Goal: Use online tool/utility: Utilize a website feature to perform a specific function

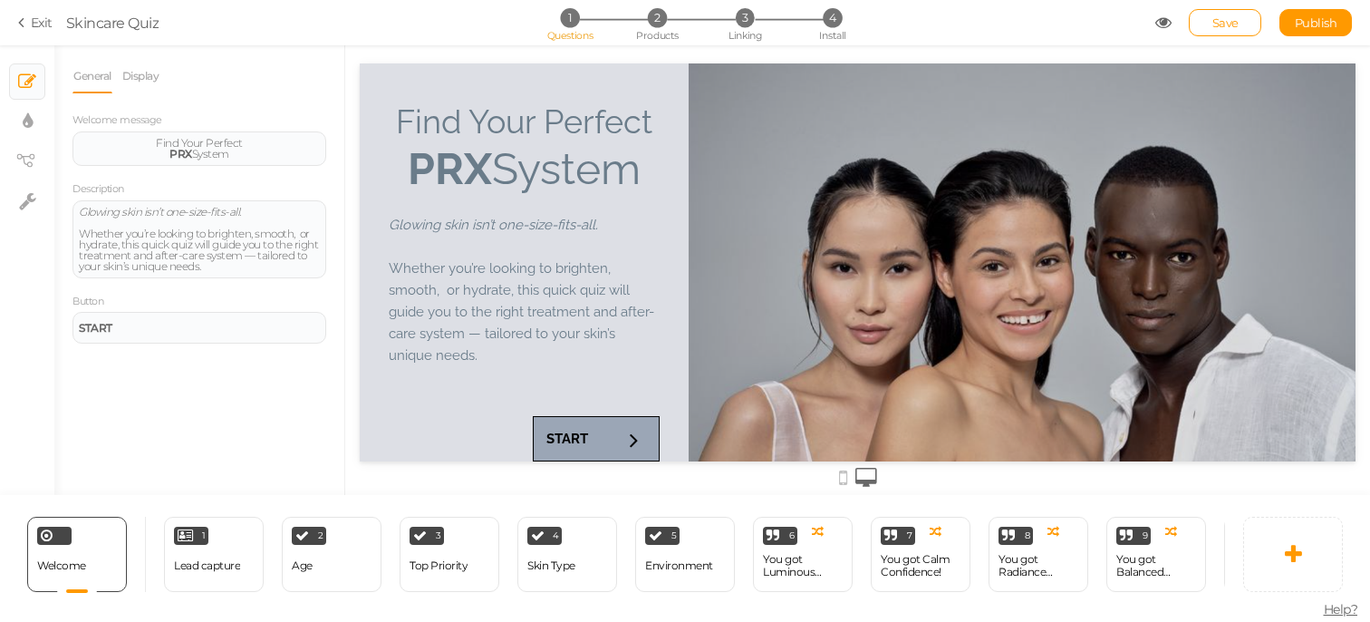
click at [1168, 31] on div "Save Publish" at bounding box center [1254, 22] width 198 height 27
click at [1155, 20] on icon at bounding box center [1163, 22] width 16 height 16
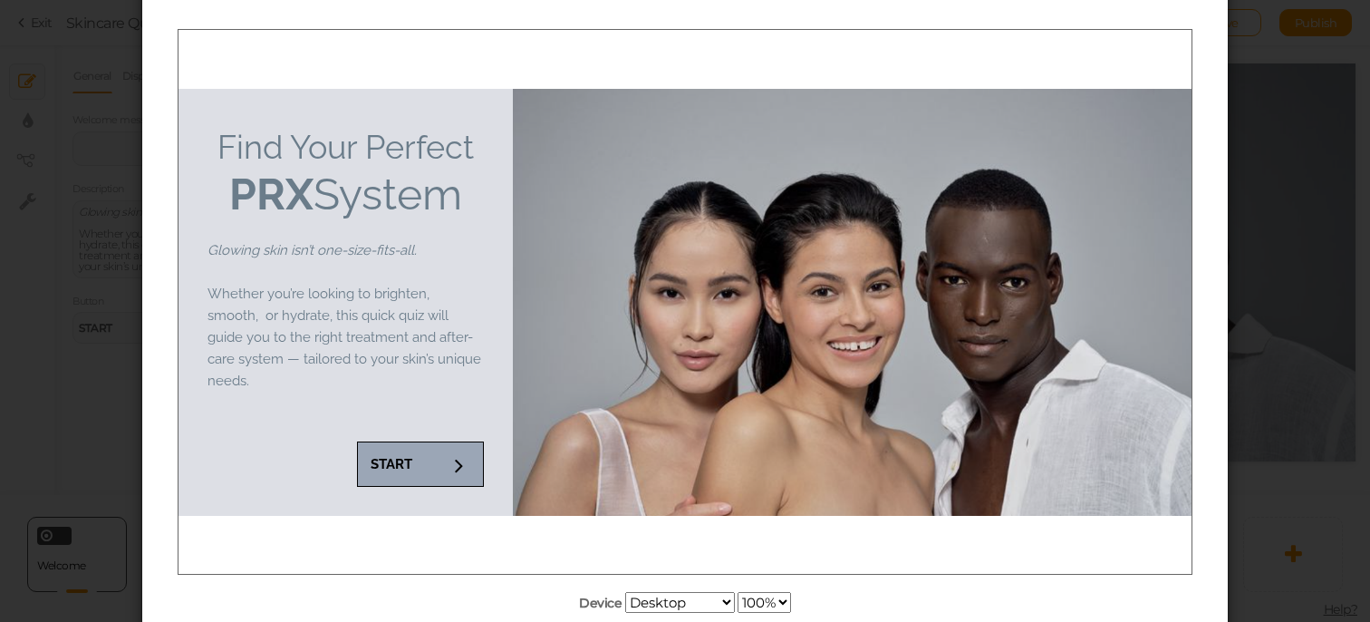
scroll to position [130, 0]
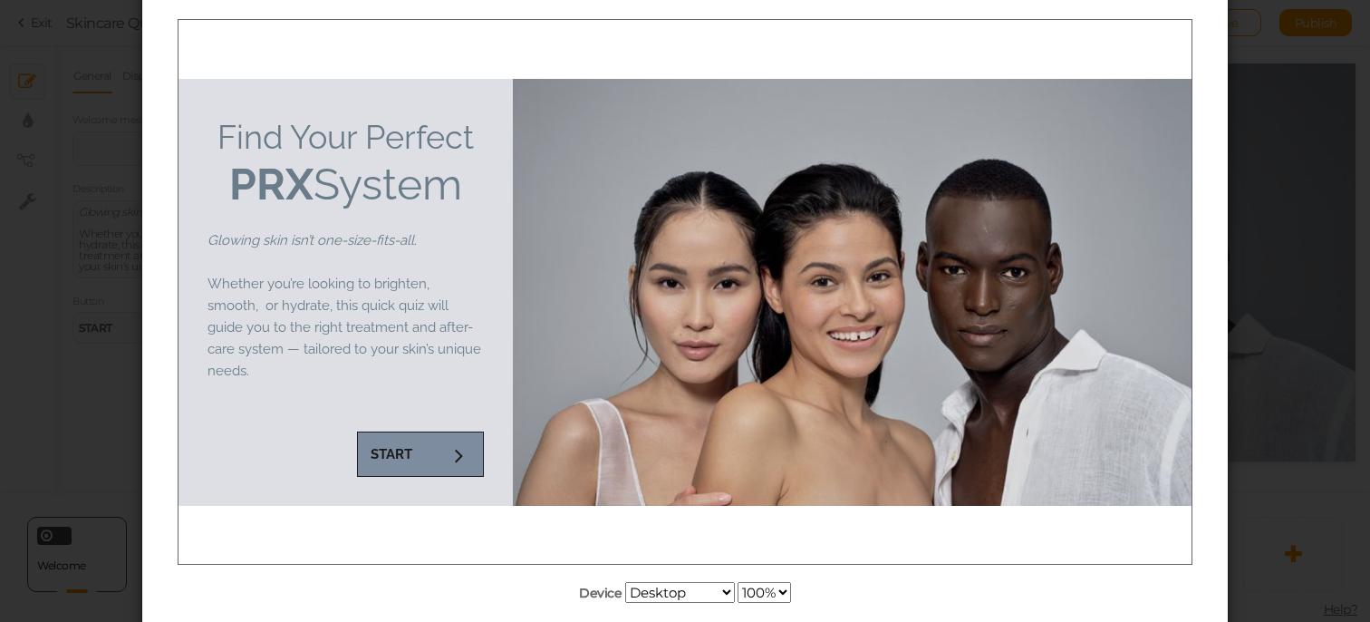
click at [404, 445] on strong "START" at bounding box center [392, 453] width 42 height 16
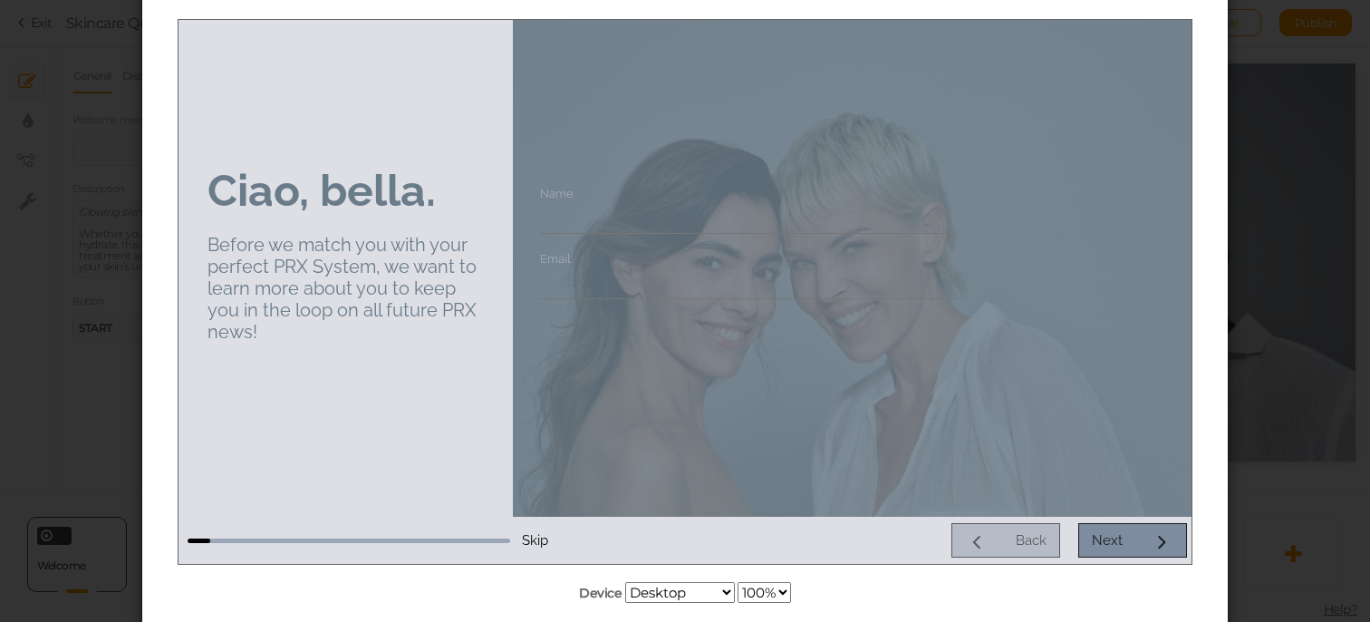
click at [1122, 531] on link "Next" at bounding box center [1132, 539] width 109 height 34
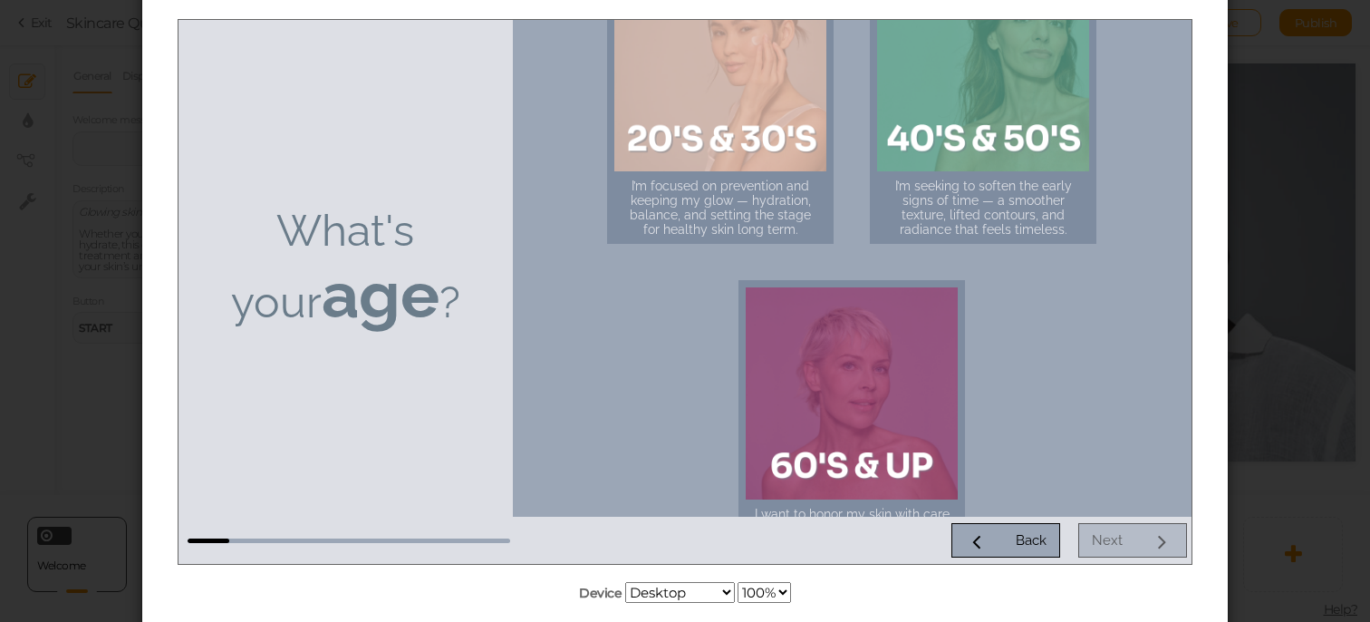
scroll to position [0, 0]
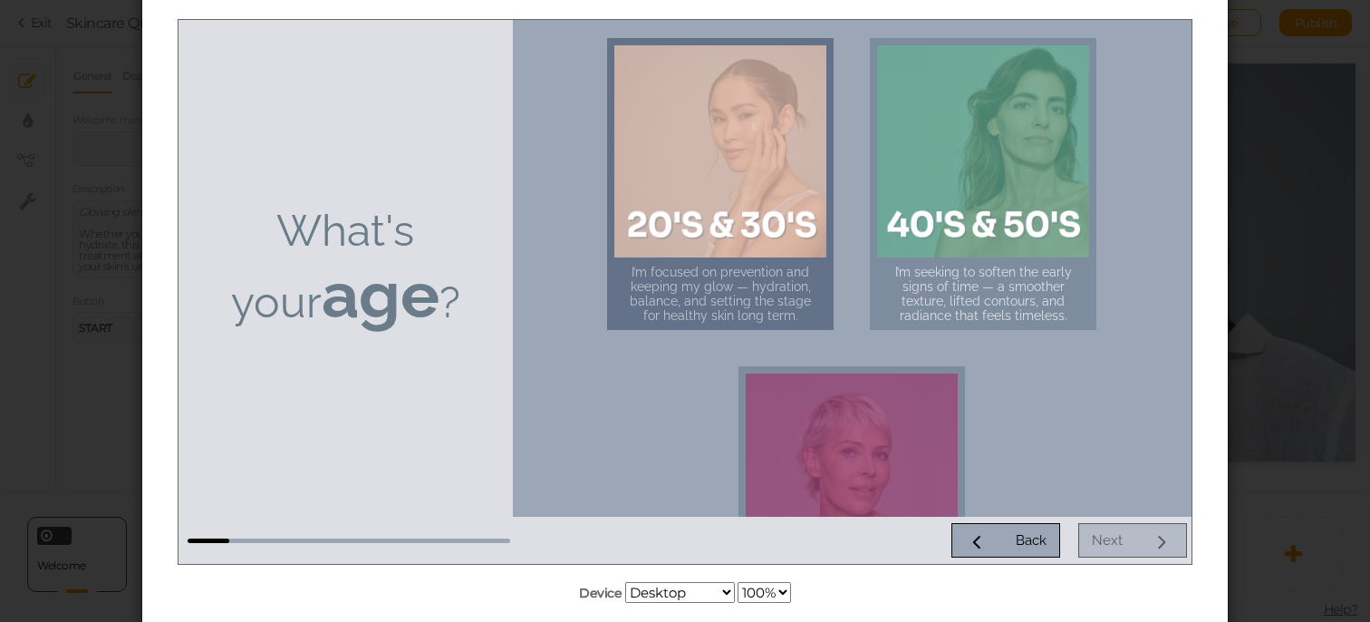
click at [745, 190] on div at bounding box center [720, 150] width 212 height 212
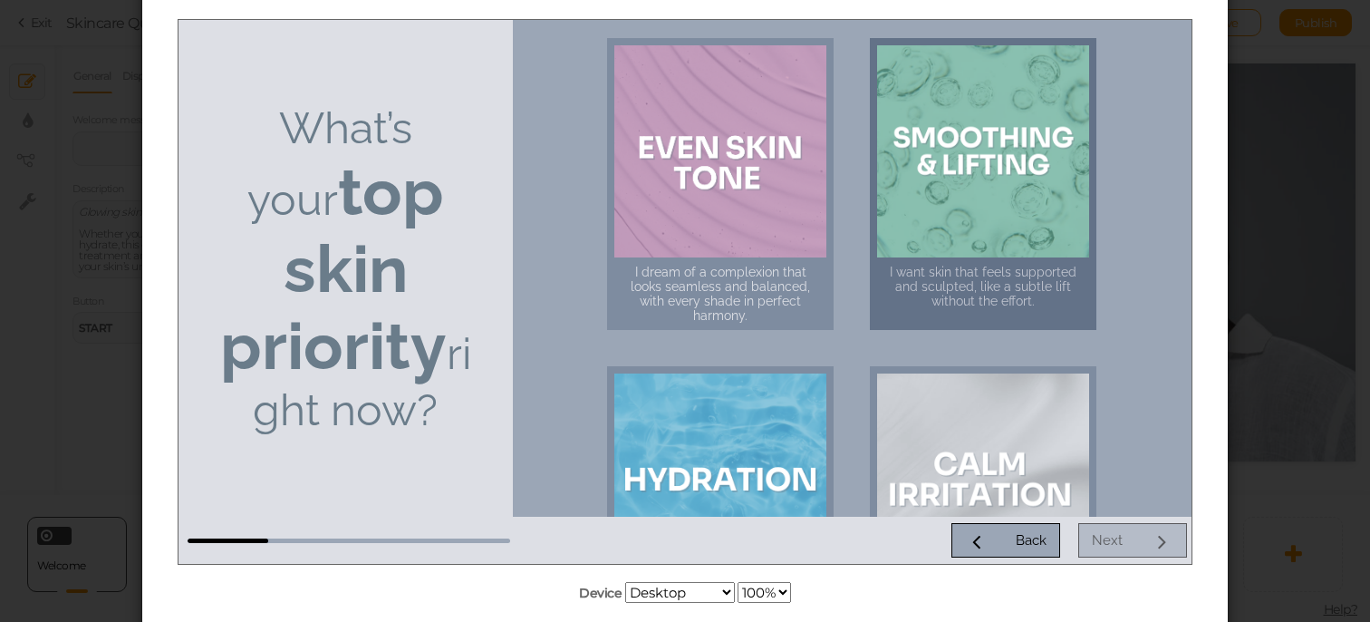
click at [1069, 150] on div at bounding box center [983, 150] width 212 height 212
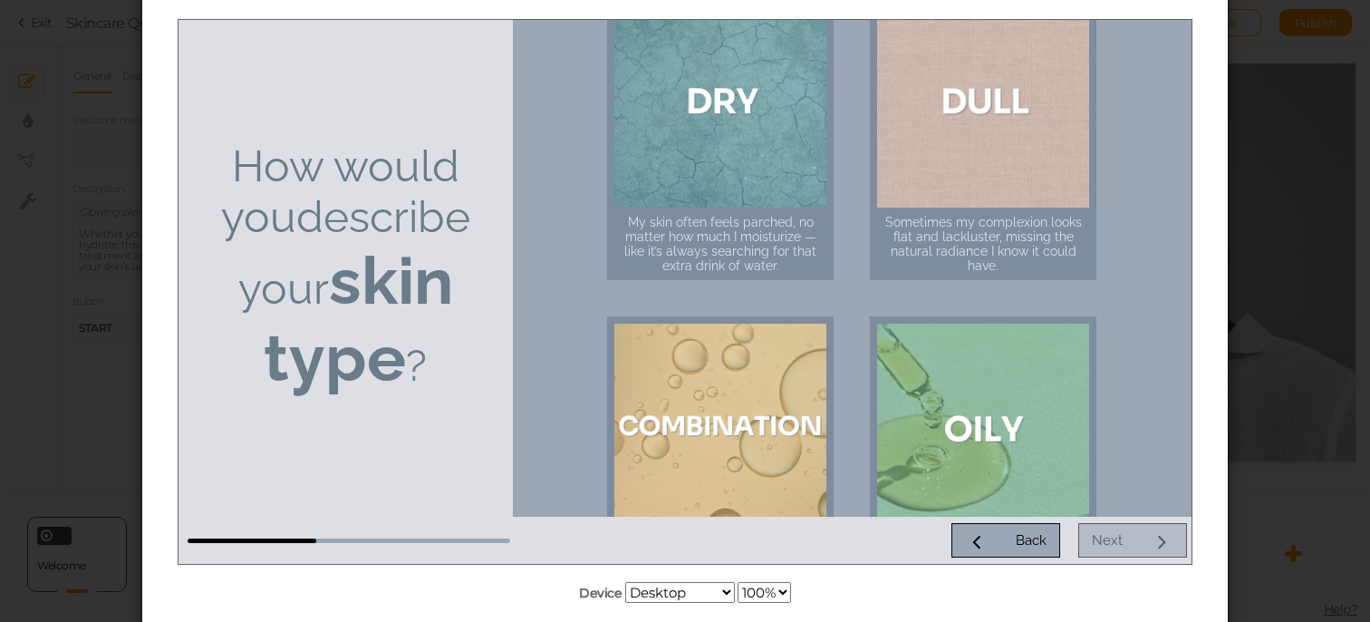
scroll to position [51, 0]
click at [1032, 528] on link "Back" at bounding box center [1005, 539] width 109 height 34
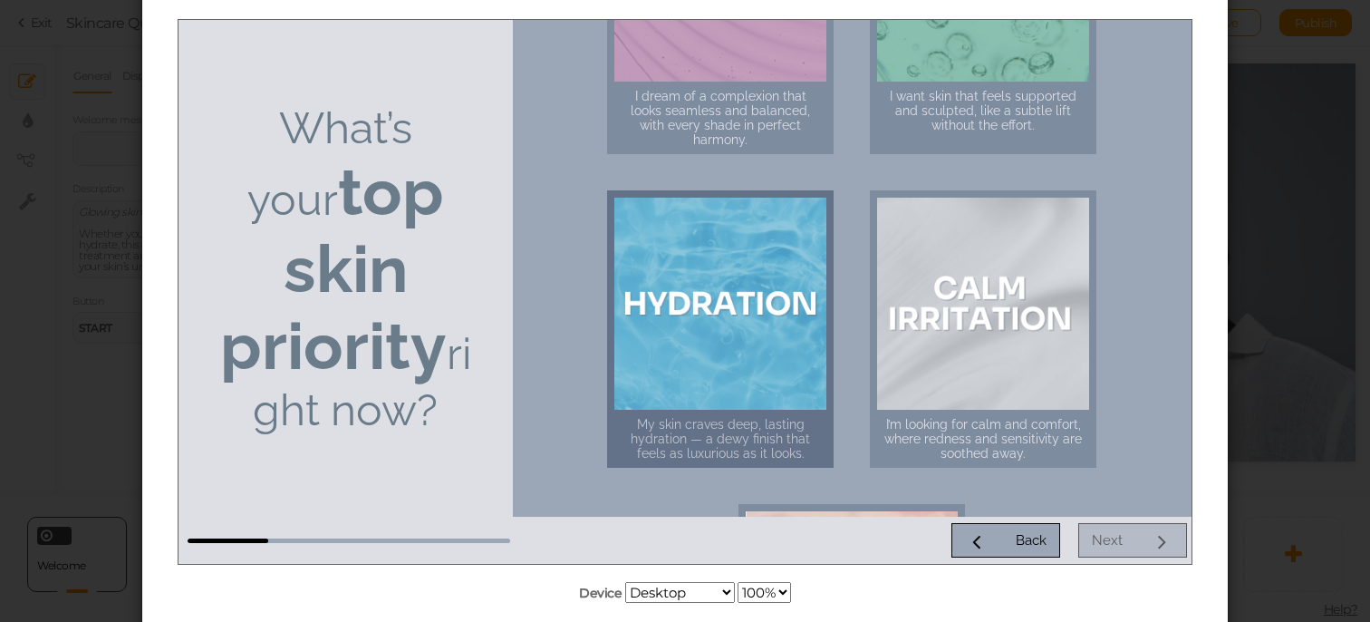
scroll to position [183, 0]
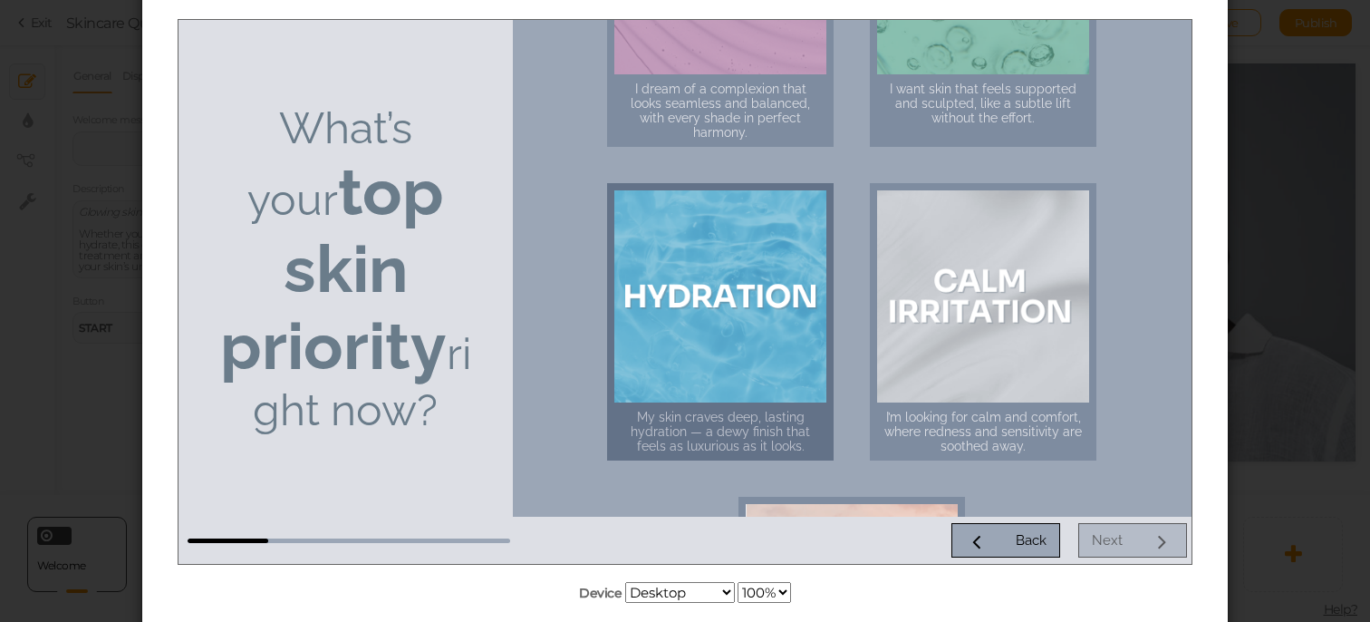
click at [748, 324] on div at bounding box center [720, 295] width 212 height 212
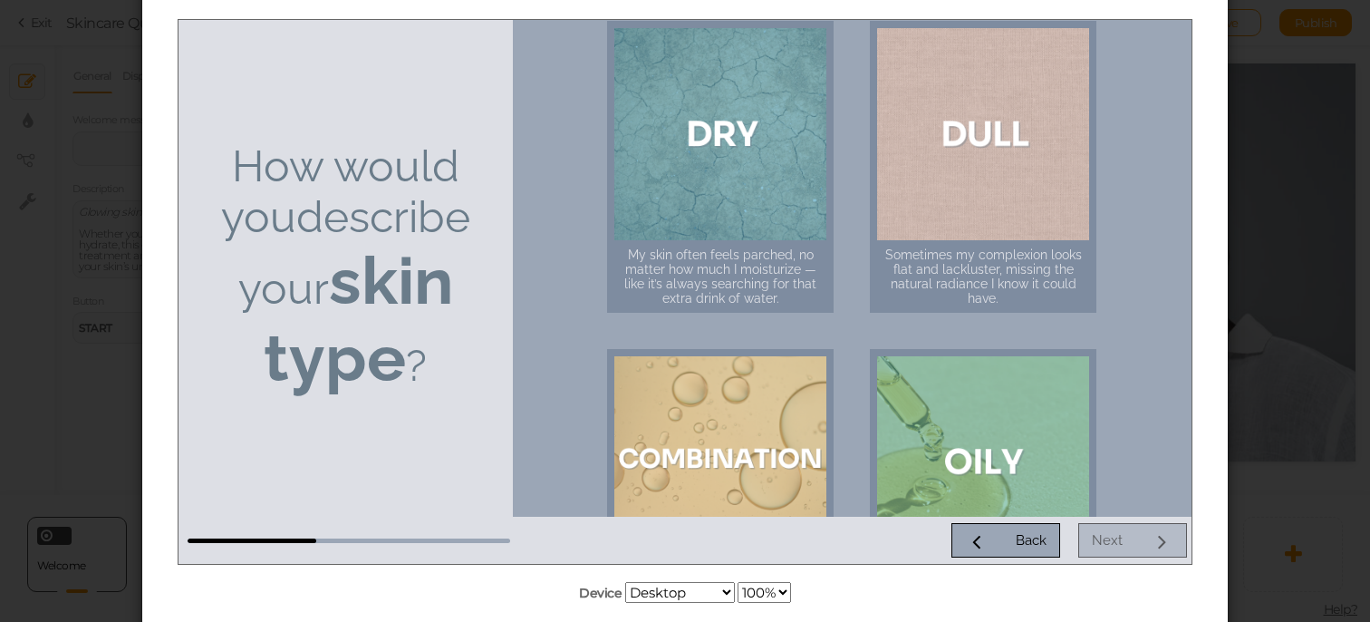
scroll to position [14, 0]
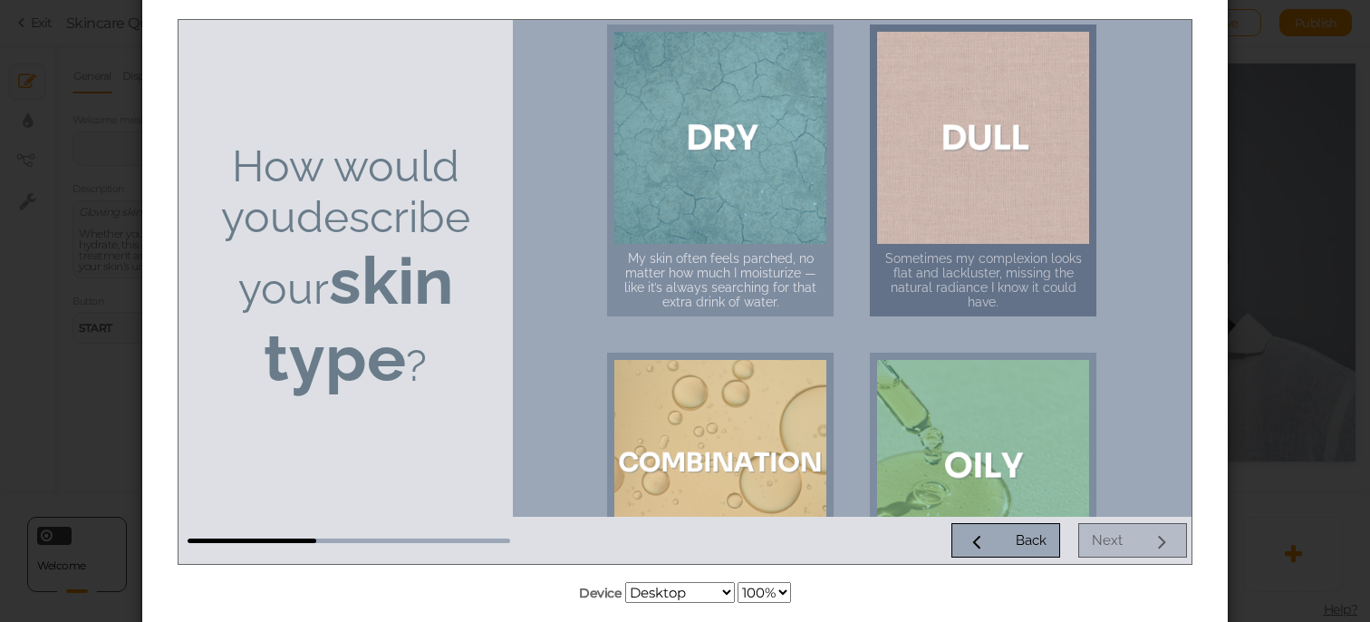
click at [1029, 298] on div "Sometimes my complexion looks flat and lackluster, missing the natural radiance…" at bounding box center [983, 279] width 198 height 58
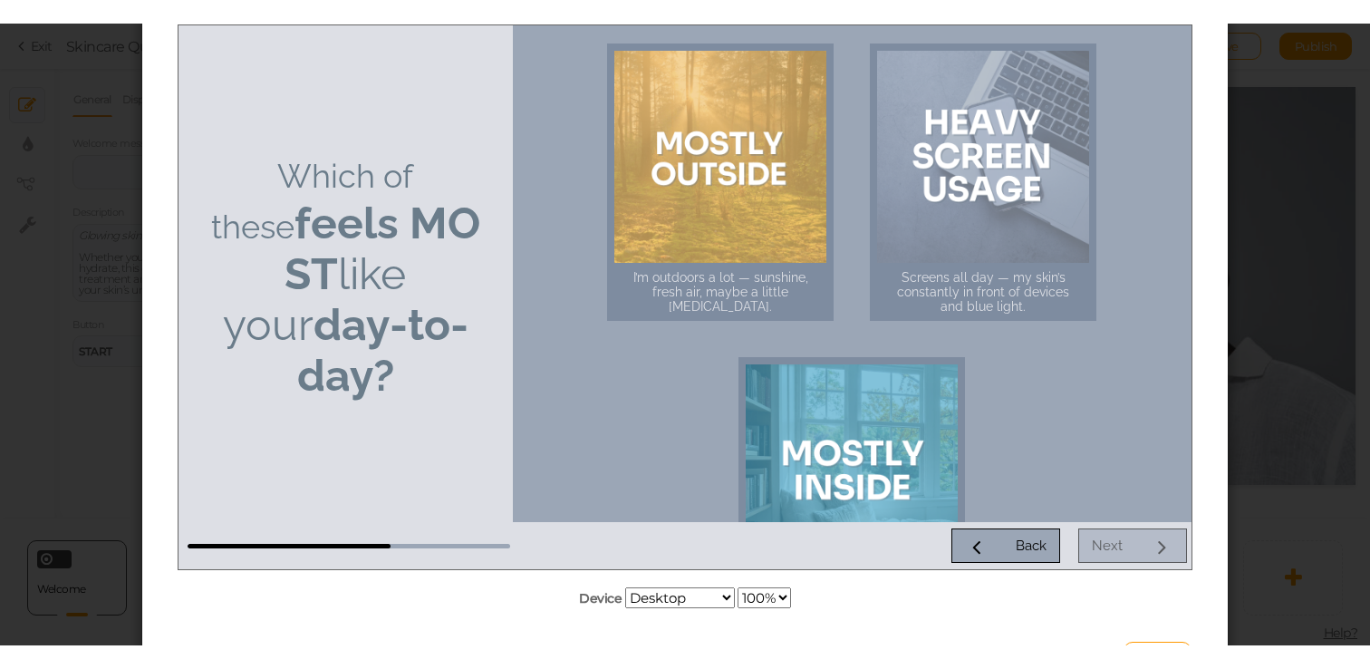
scroll to position [137, 0]
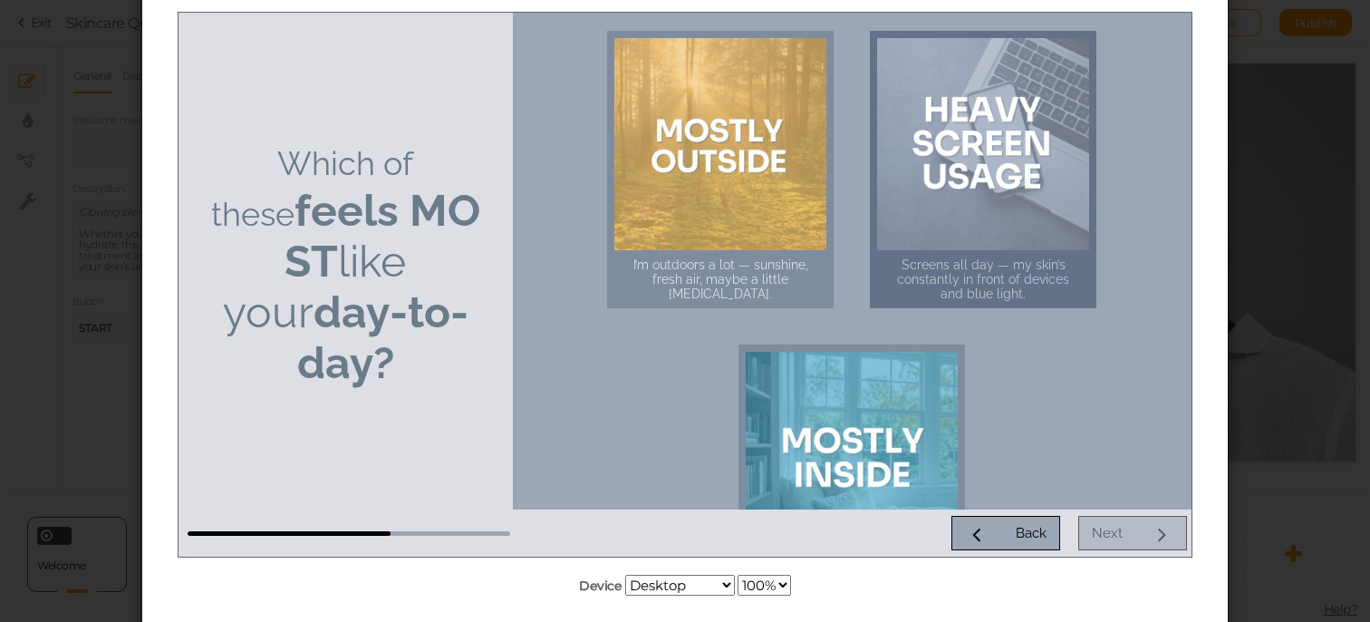
click at [972, 152] on div at bounding box center [983, 143] width 212 height 212
